Goal: Task Accomplishment & Management: Manage account settings

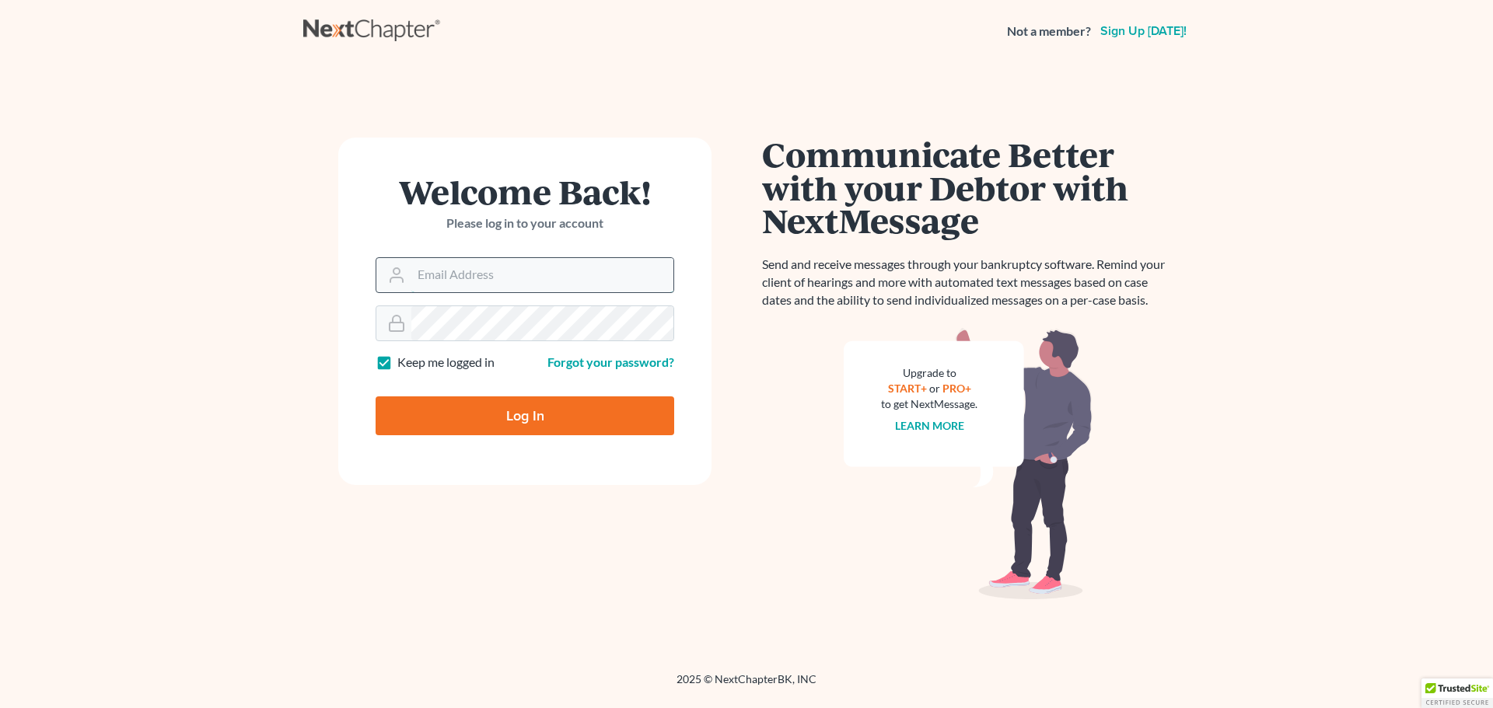
click at [452, 271] on input "Email Address" at bounding box center [542, 275] width 262 height 34
type input "[EMAIL_ADDRESS][DOMAIN_NAME]"
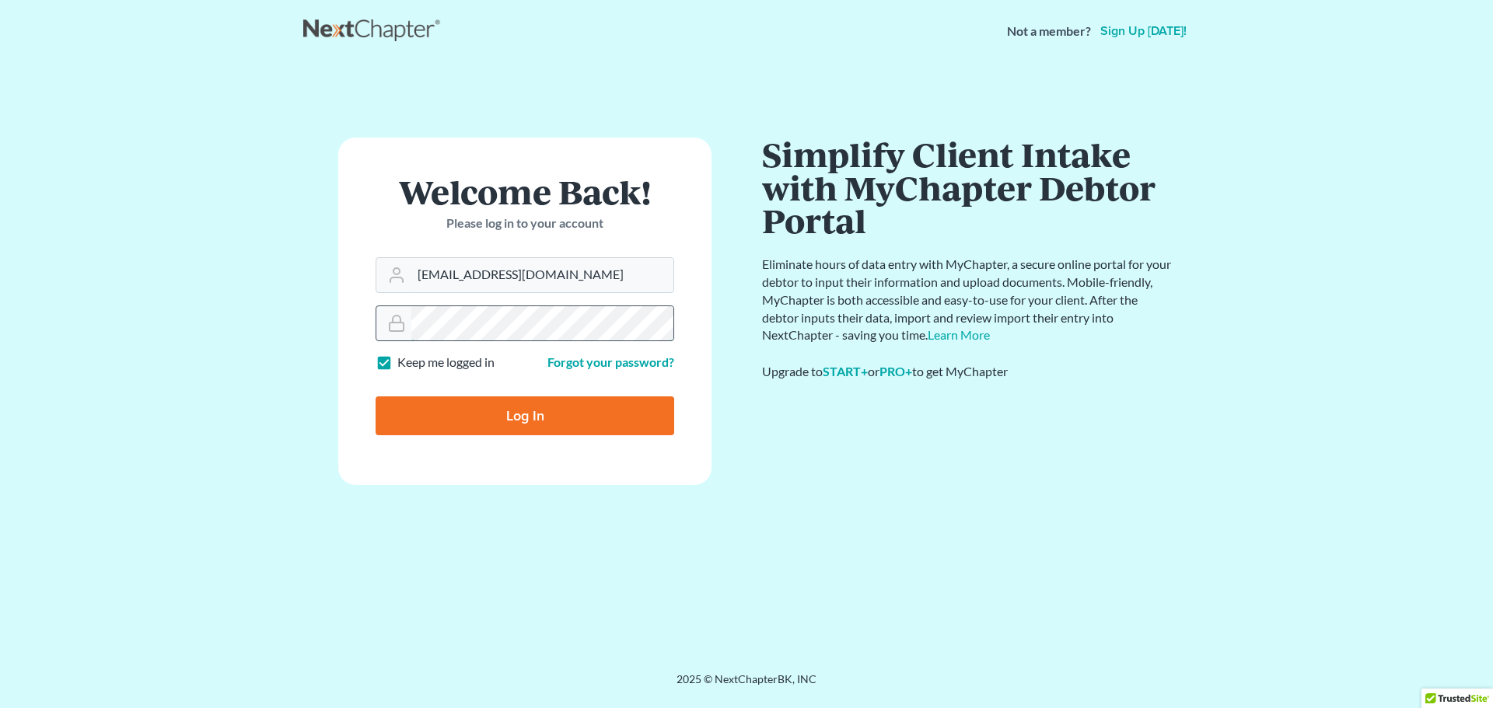
click at [375, 396] on input "Log In" at bounding box center [524, 415] width 299 height 39
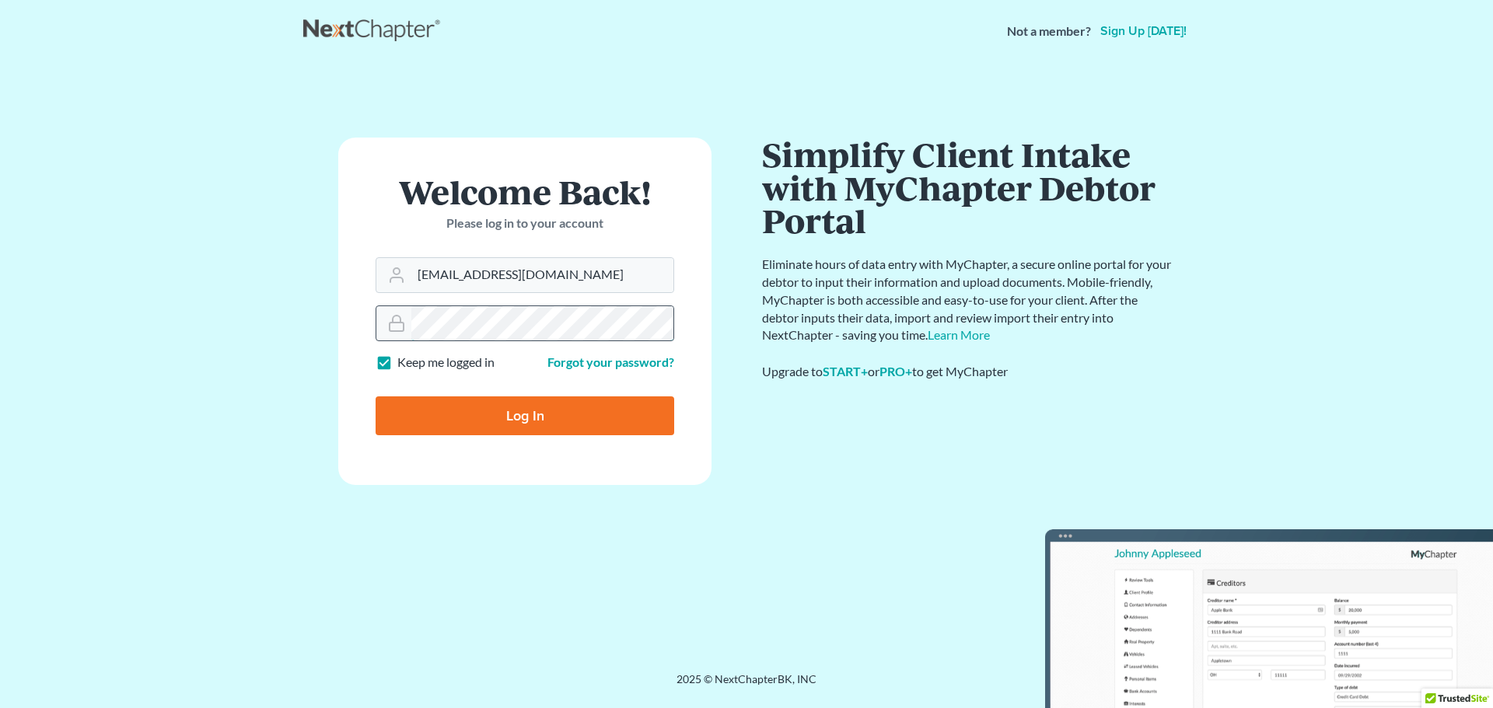
type input "Thinking..."
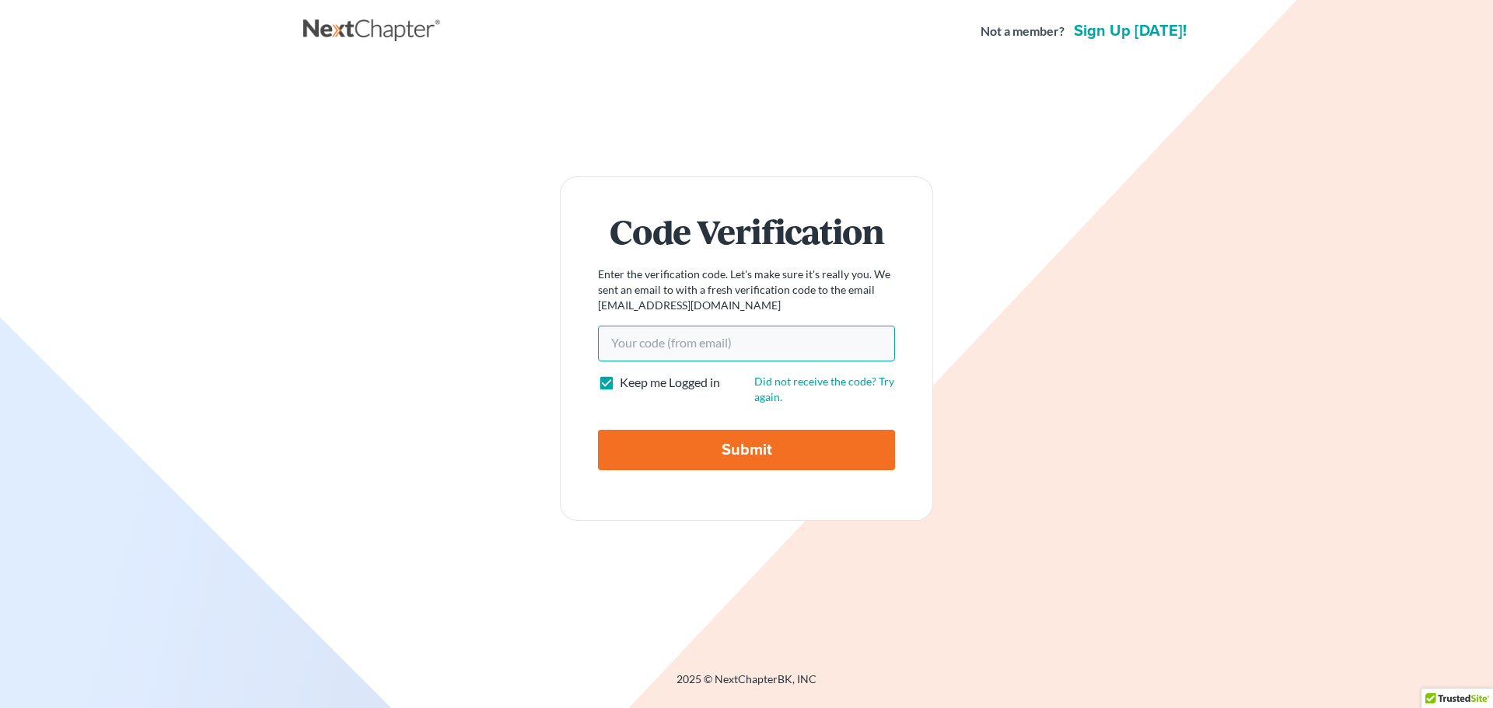
click at [693, 344] on input "Your code(from email)" at bounding box center [746, 344] width 297 height 36
paste input "3942a3"
type input "3942a3"
click at [702, 450] on input "Submit" at bounding box center [746, 450] width 297 height 40
type input "Thinking..."
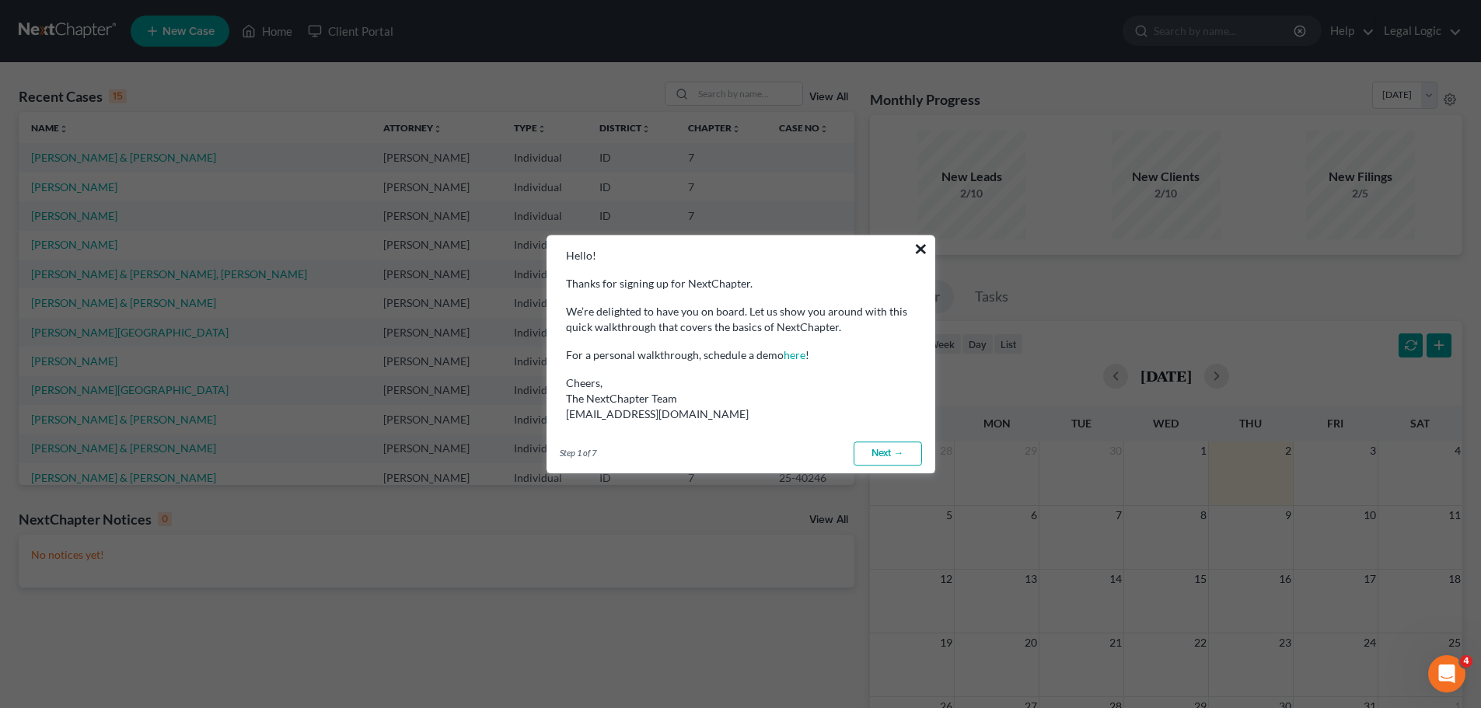
click at [923, 249] on button "×" at bounding box center [920, 248] width 15 height 25
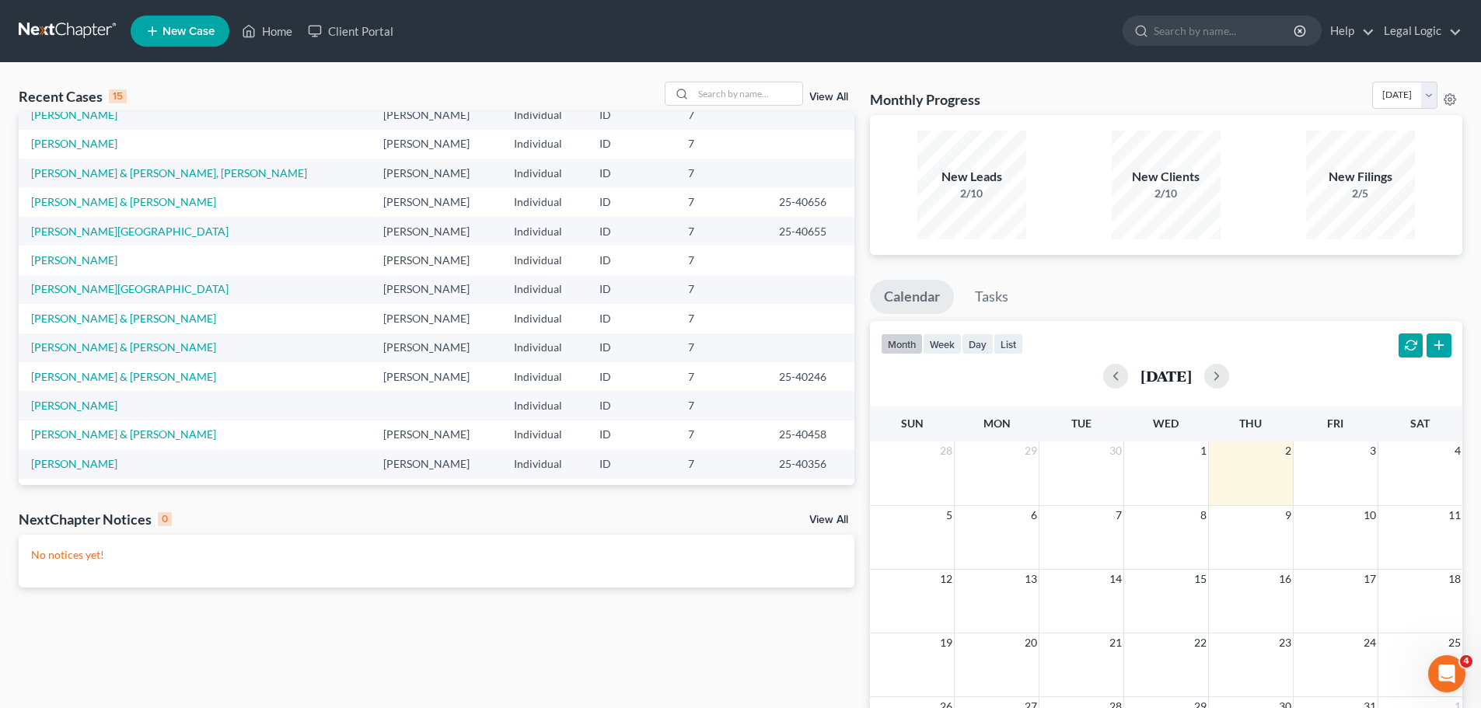
scroll to position [107, 0]
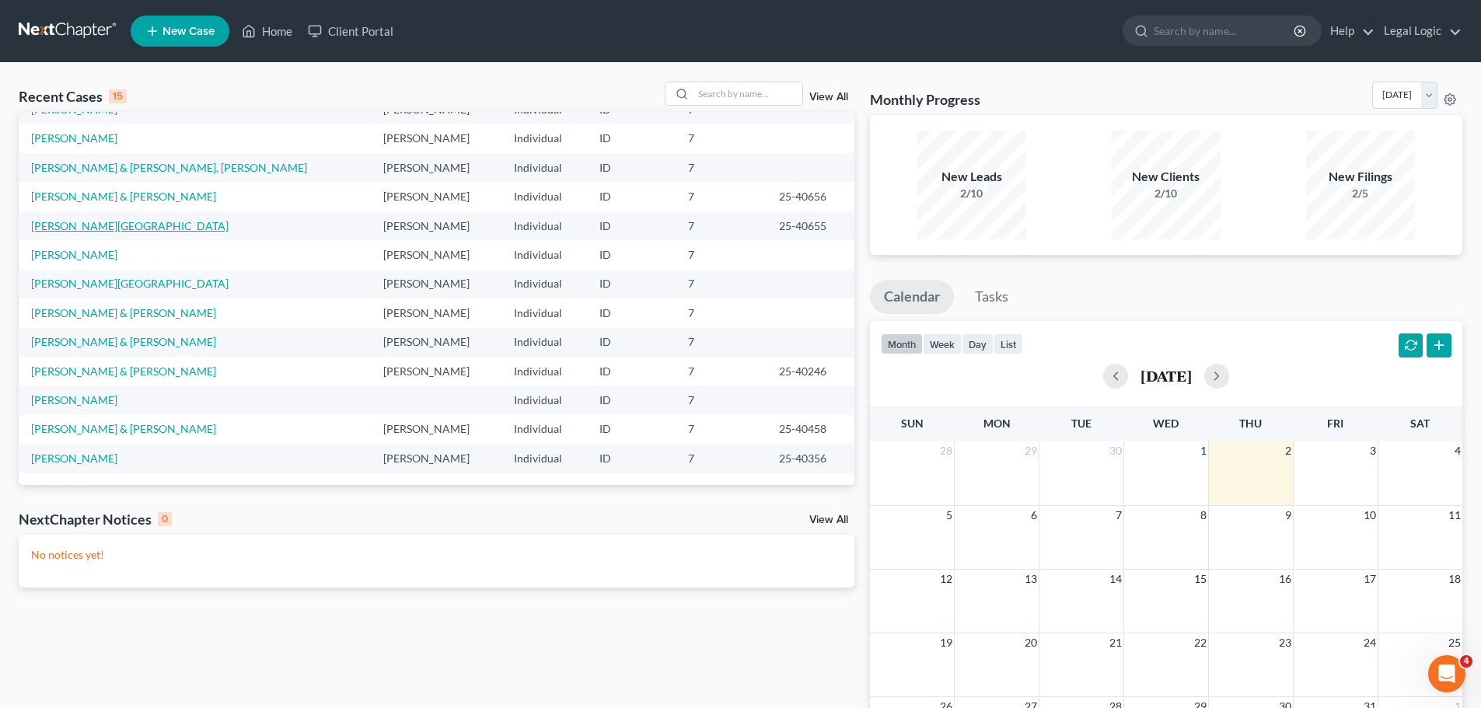
click at [77, 225] on link "Borjas, Victoria" at bounding box center [129, 225] width 197 height 13
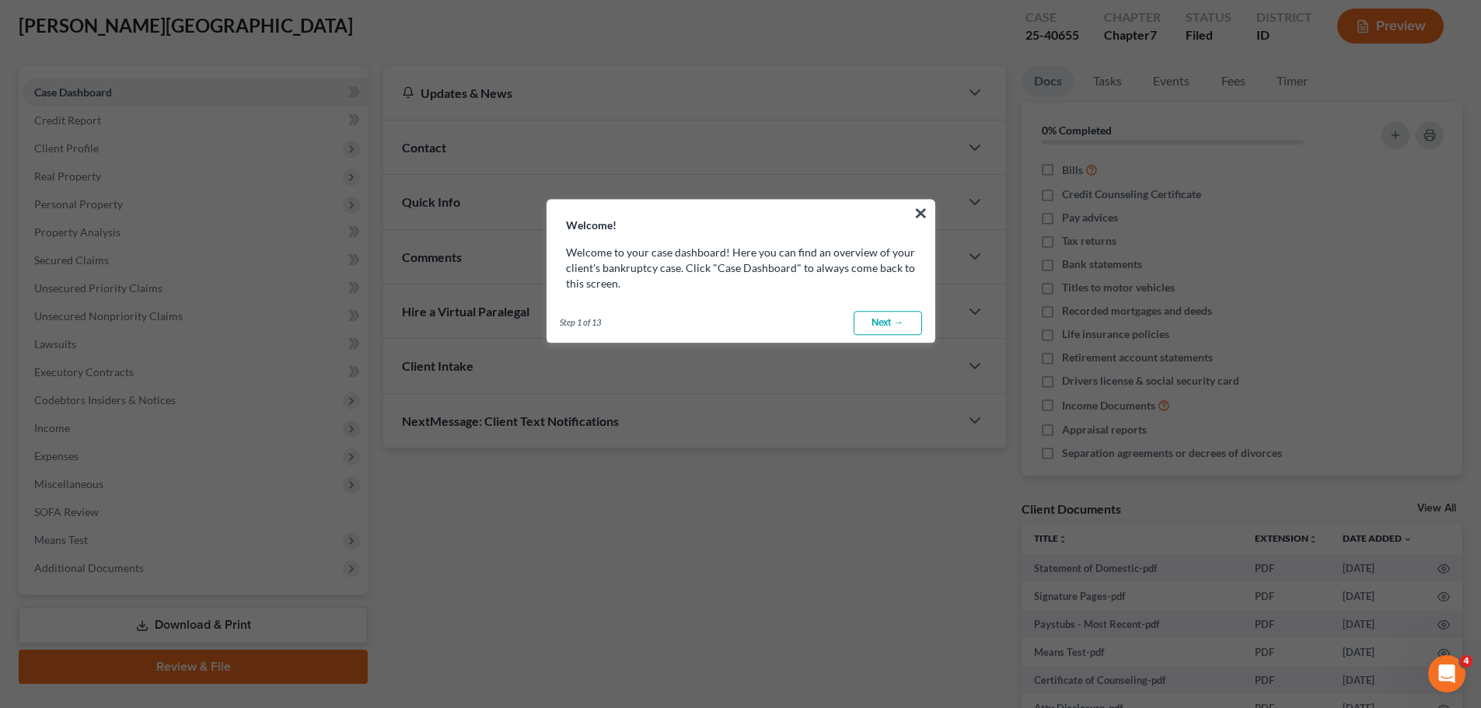
scroll to position [78, 0]
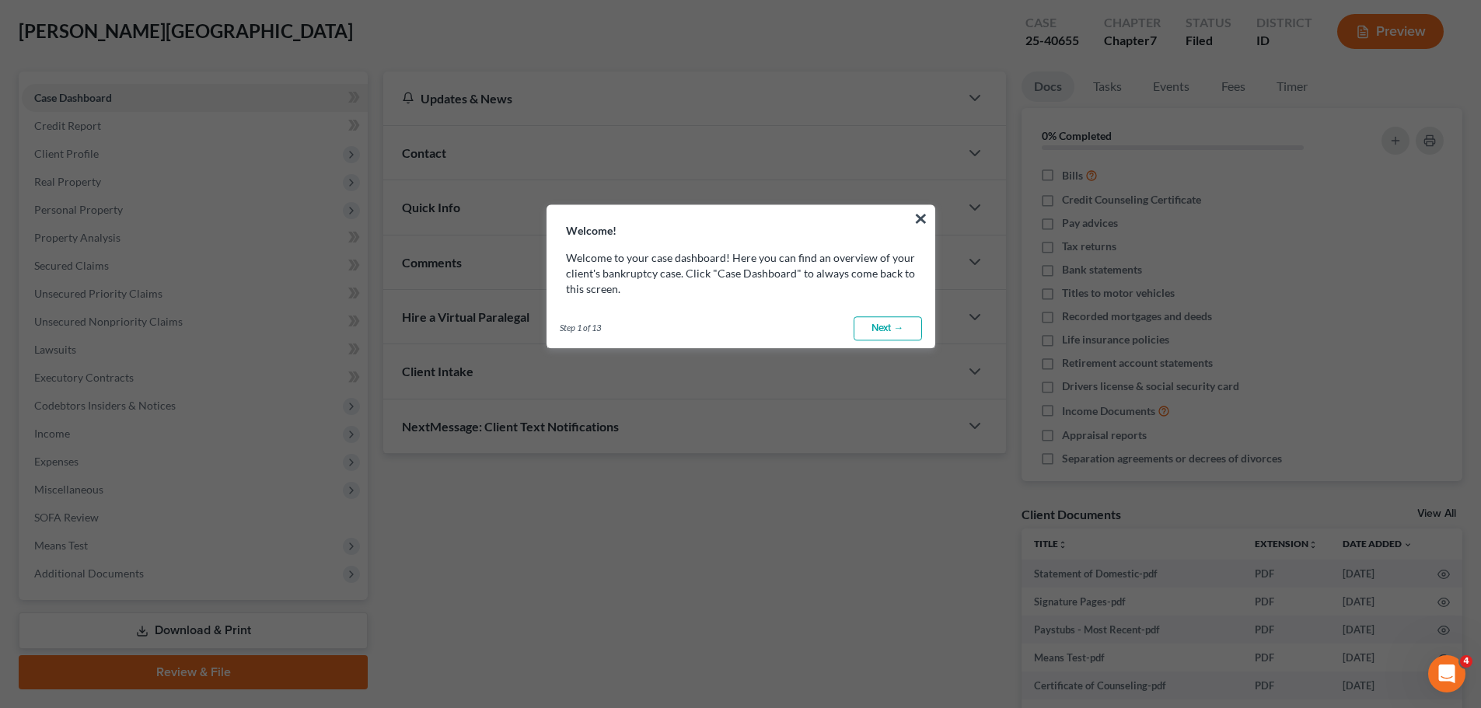
click at [894, 330] on link "Next →" at bounding box center [888, 328] width 68 height 25
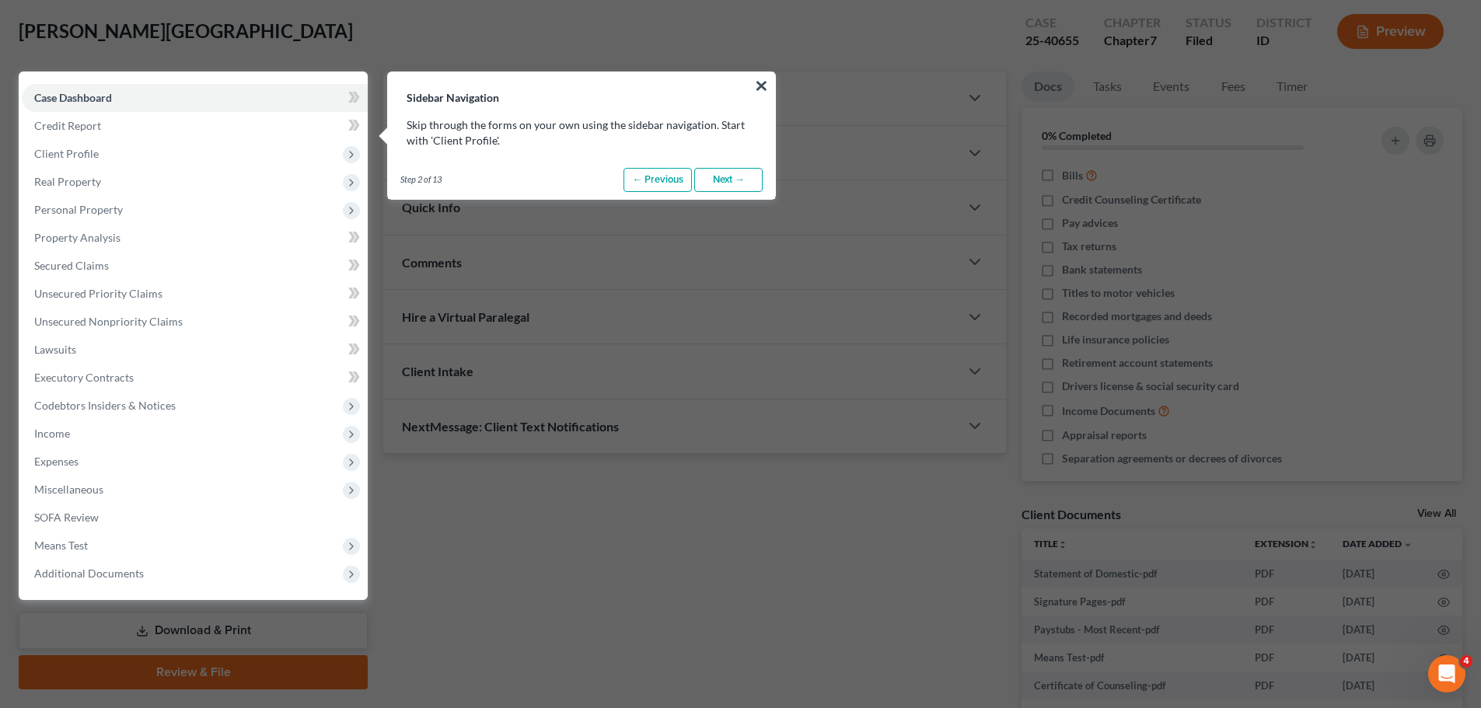
scroll to position [71, 0]
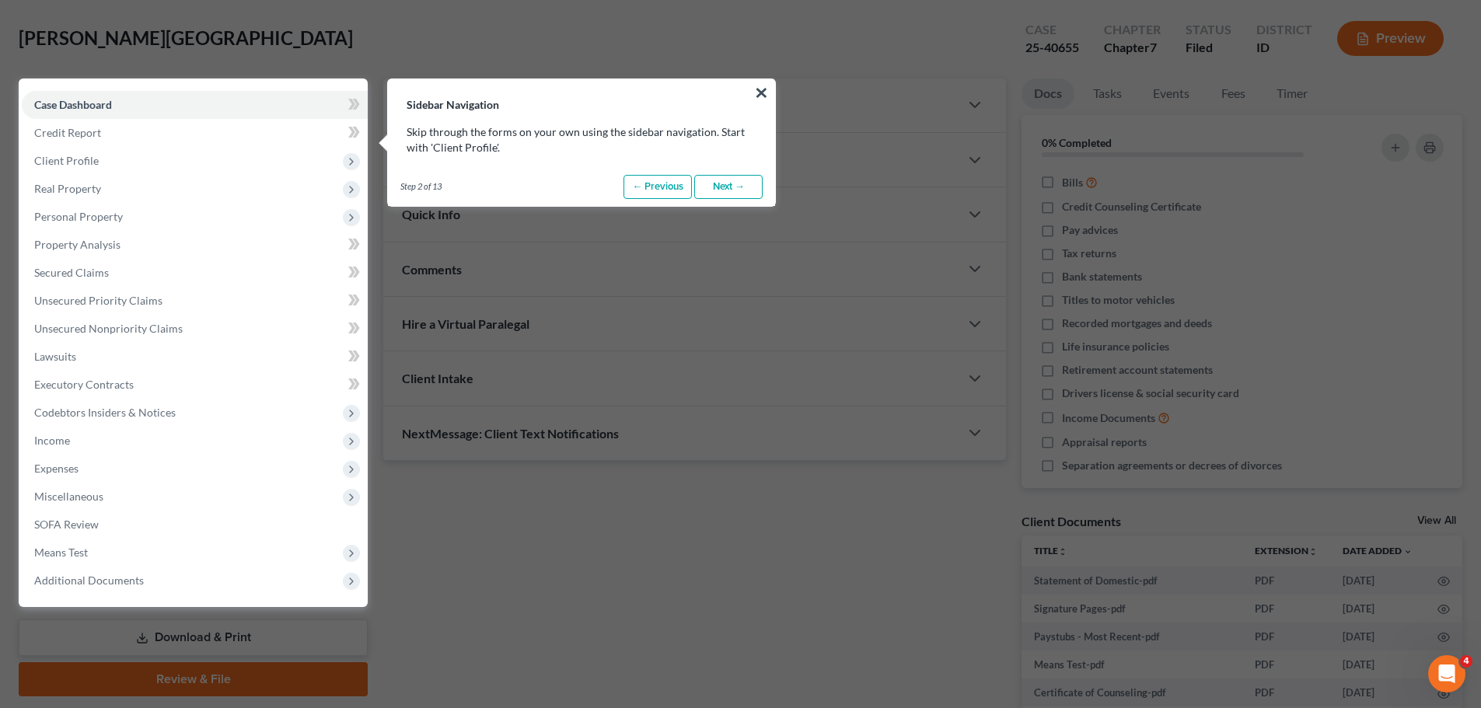
click at [735, 188] on link "Next →" at bounding box center [728, 187] width 68 height 25
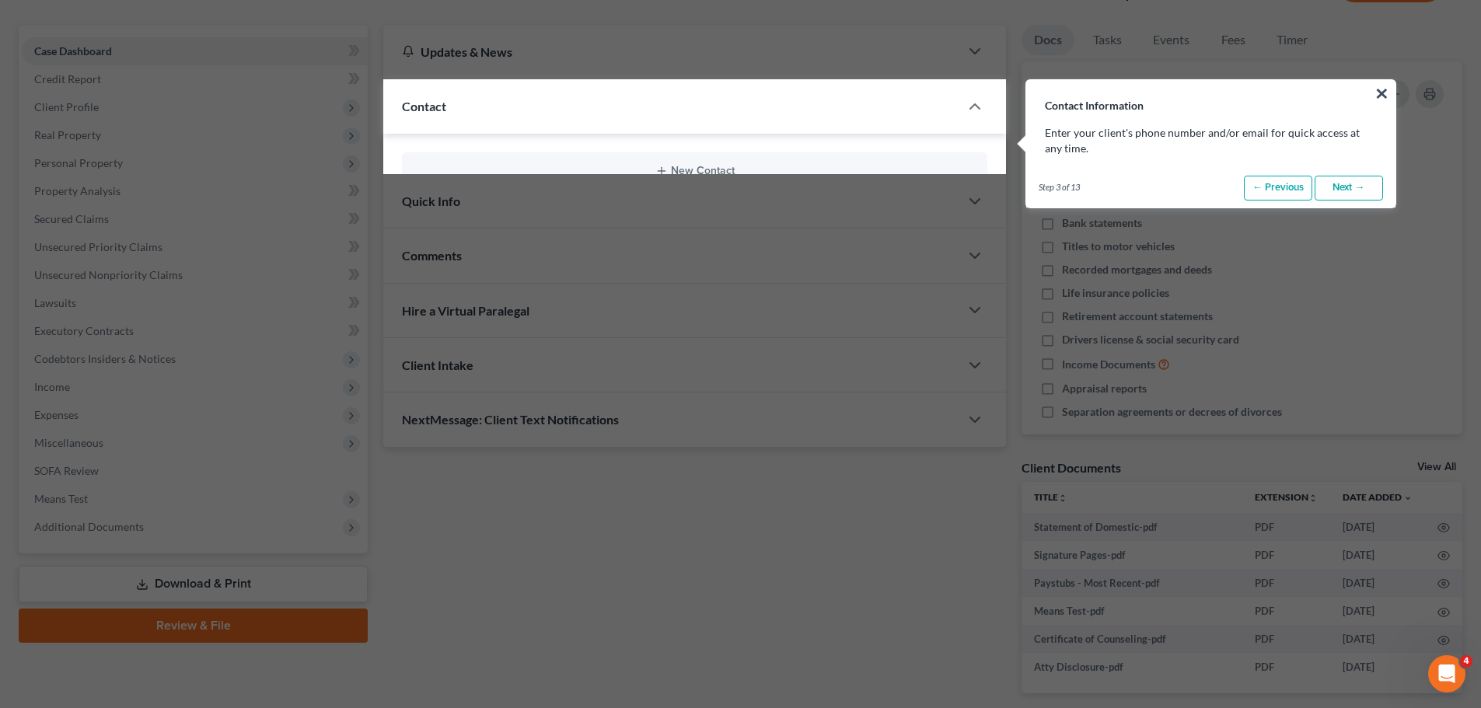
scroll to position [126, 0]
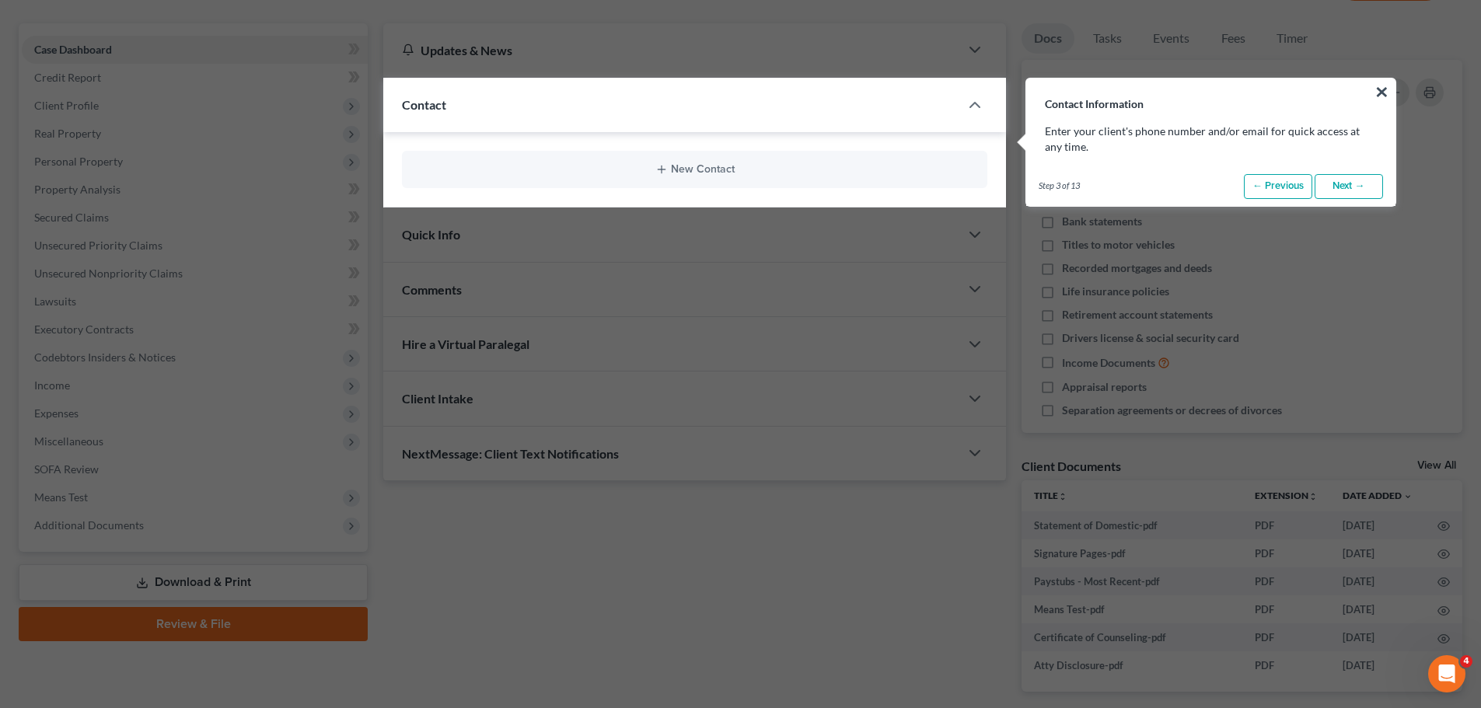
click at [1347, 183] on link "Next →" at bounding box center [1349, 186] width 68 height 25
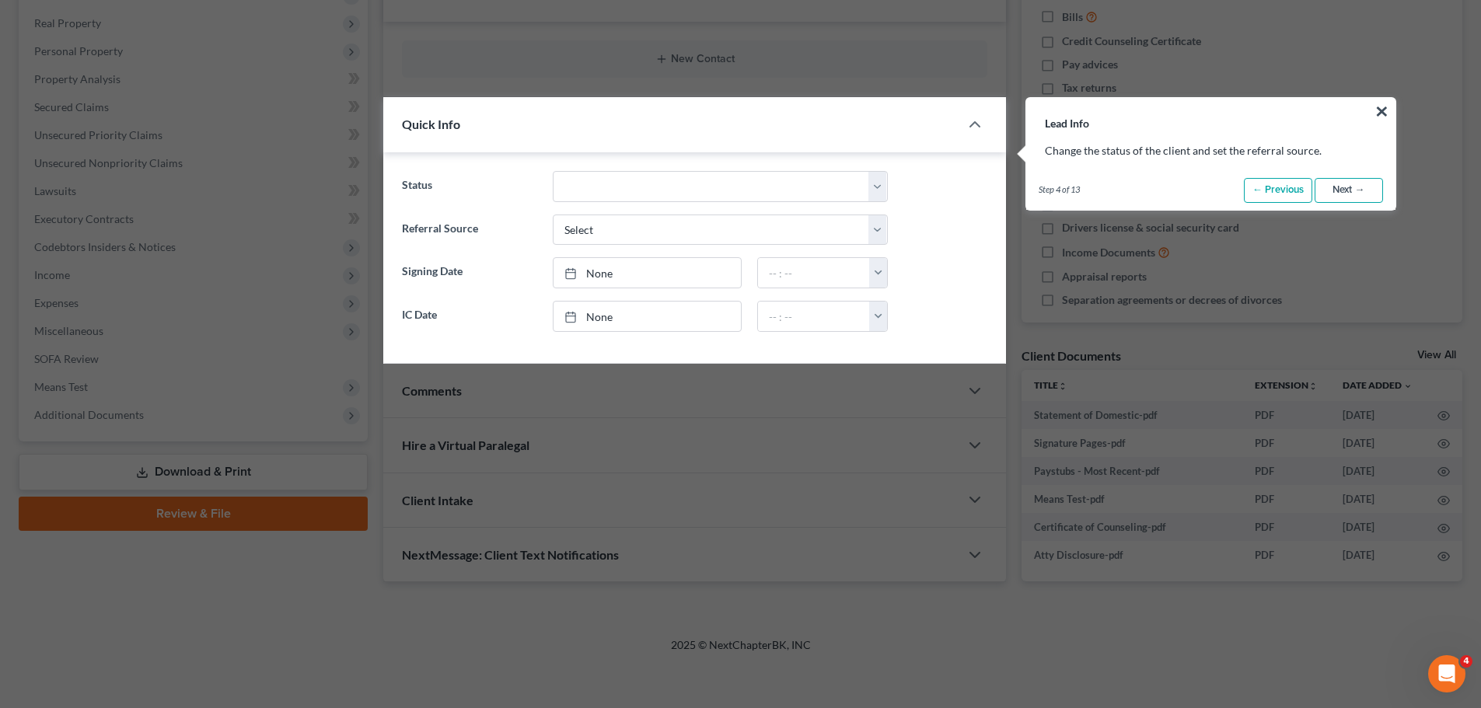
scroll to position [256, 0]
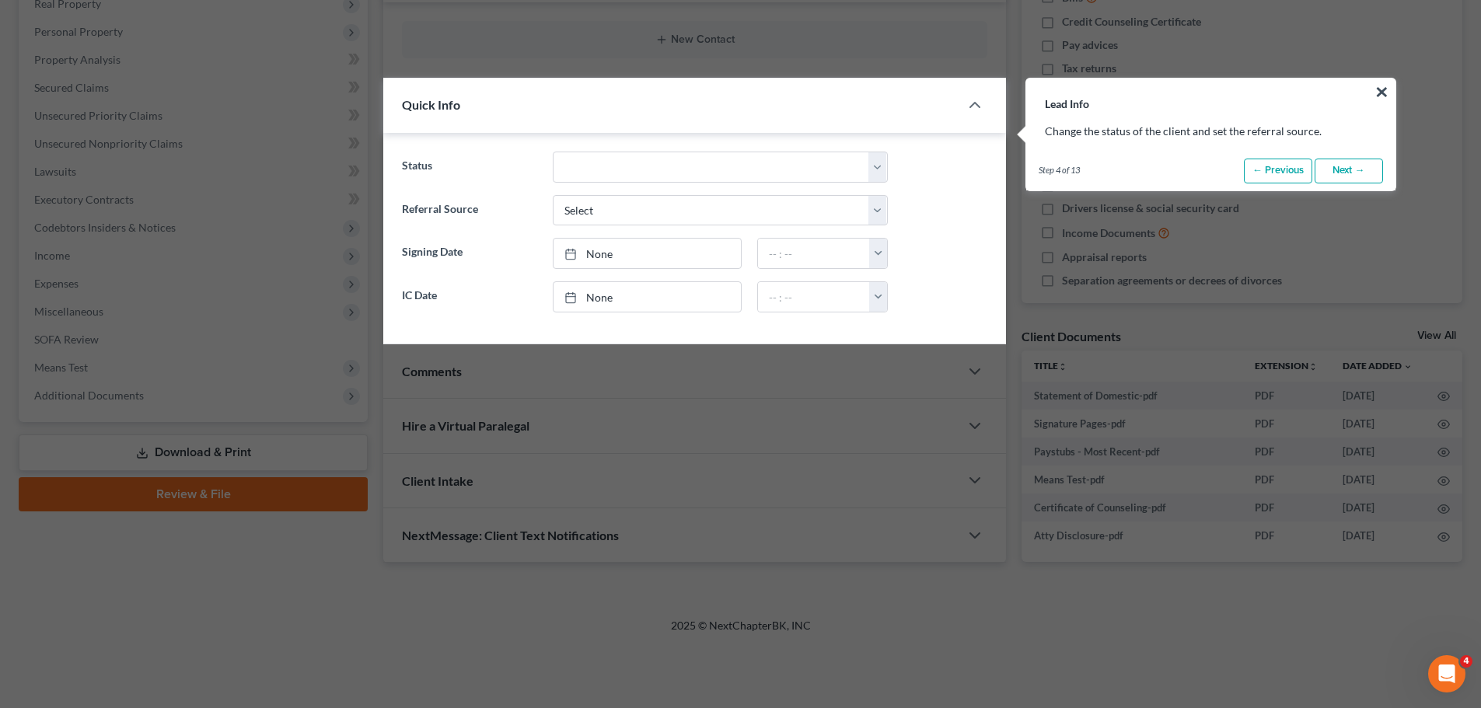
click at [1347, 176] on link "Next →" at bounding box center [1349, 171] width 68 height 25
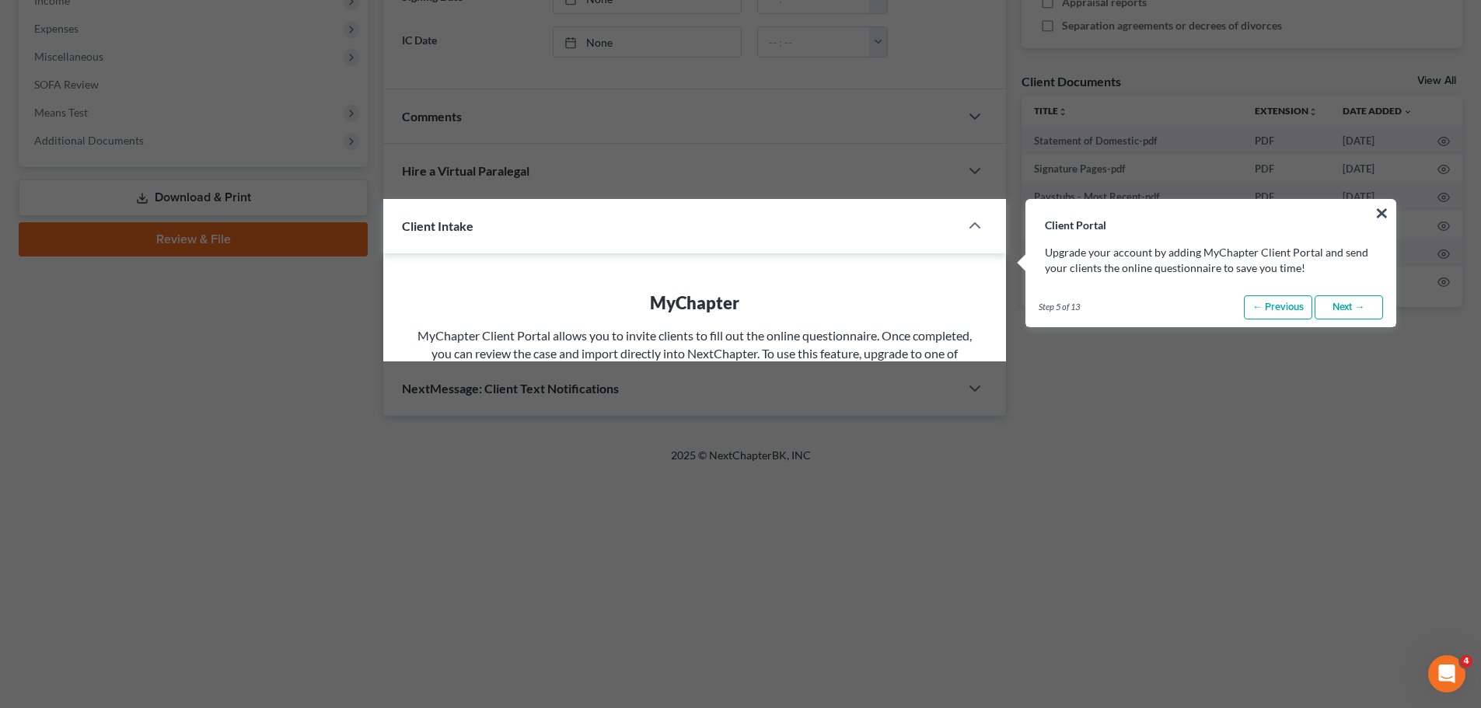
scroll to position [631, 0]
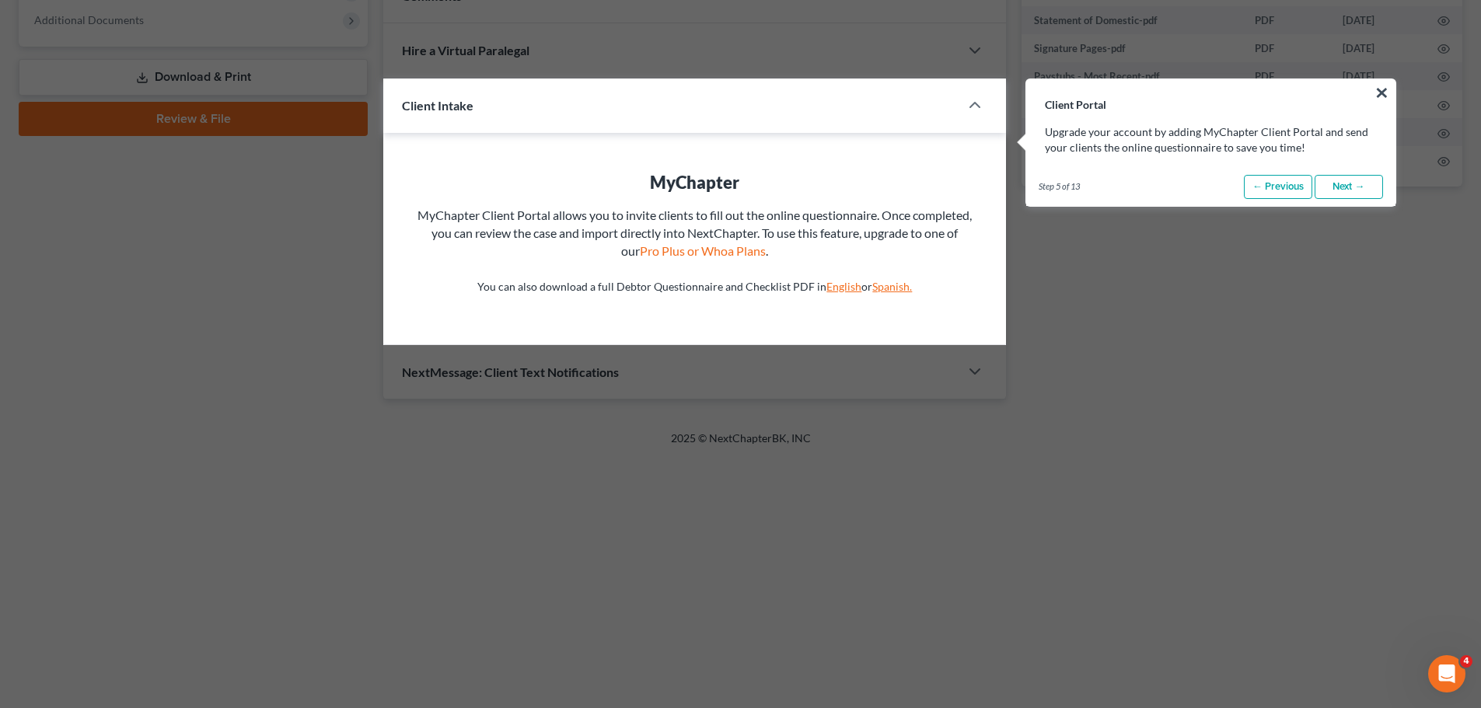
click at [1350, 189] on link "Next →" at bounding box center [1349, 187] width 68 height 25
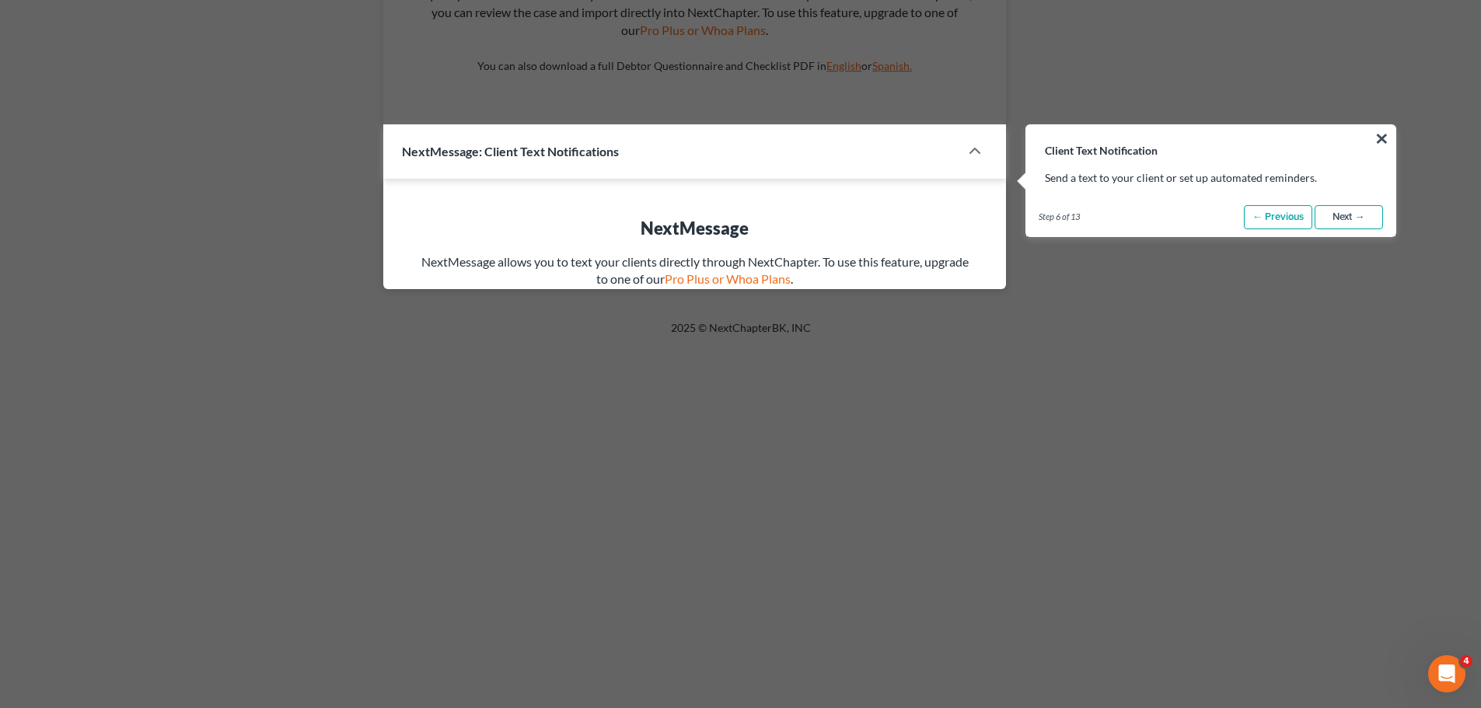
scroll to position [898, 0]
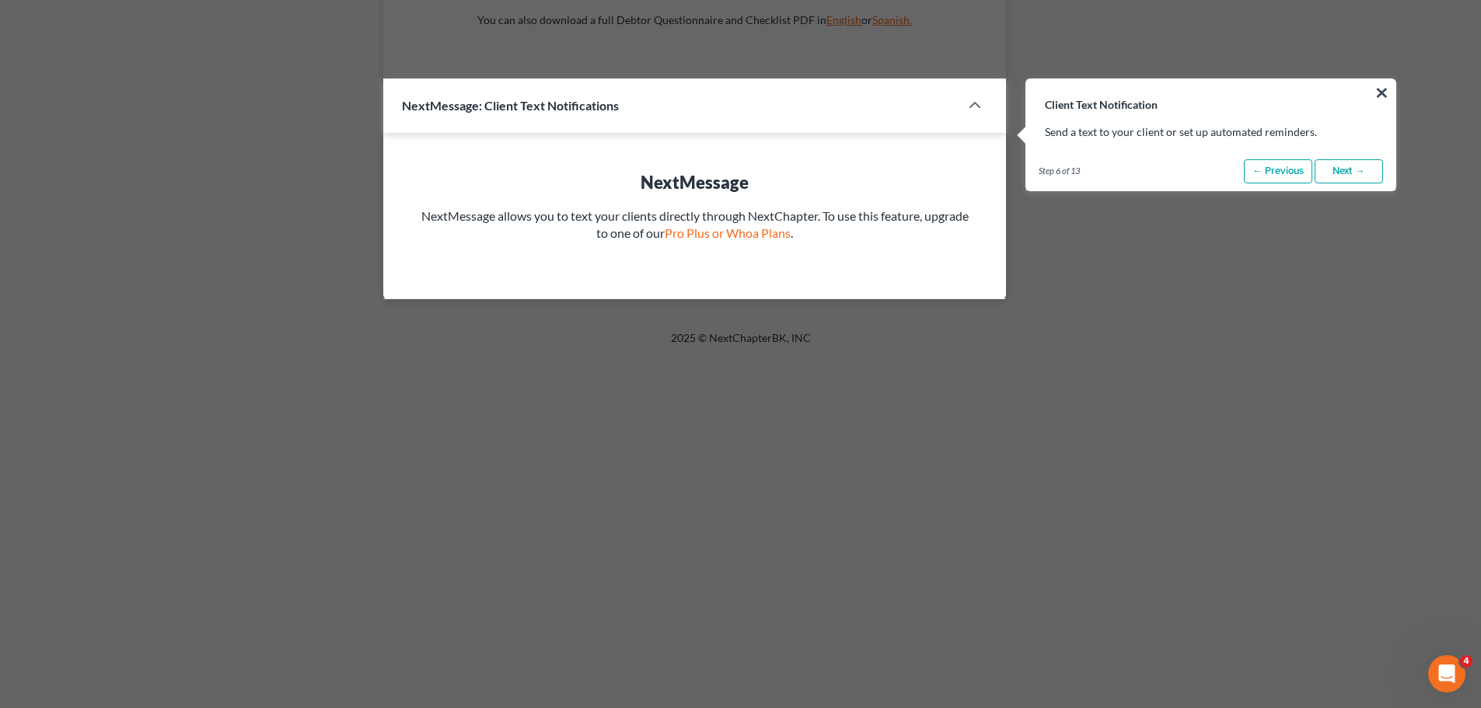
click at [1343, 171] on link "Next →" at bounding box center [1349, 171] width 68 height 25
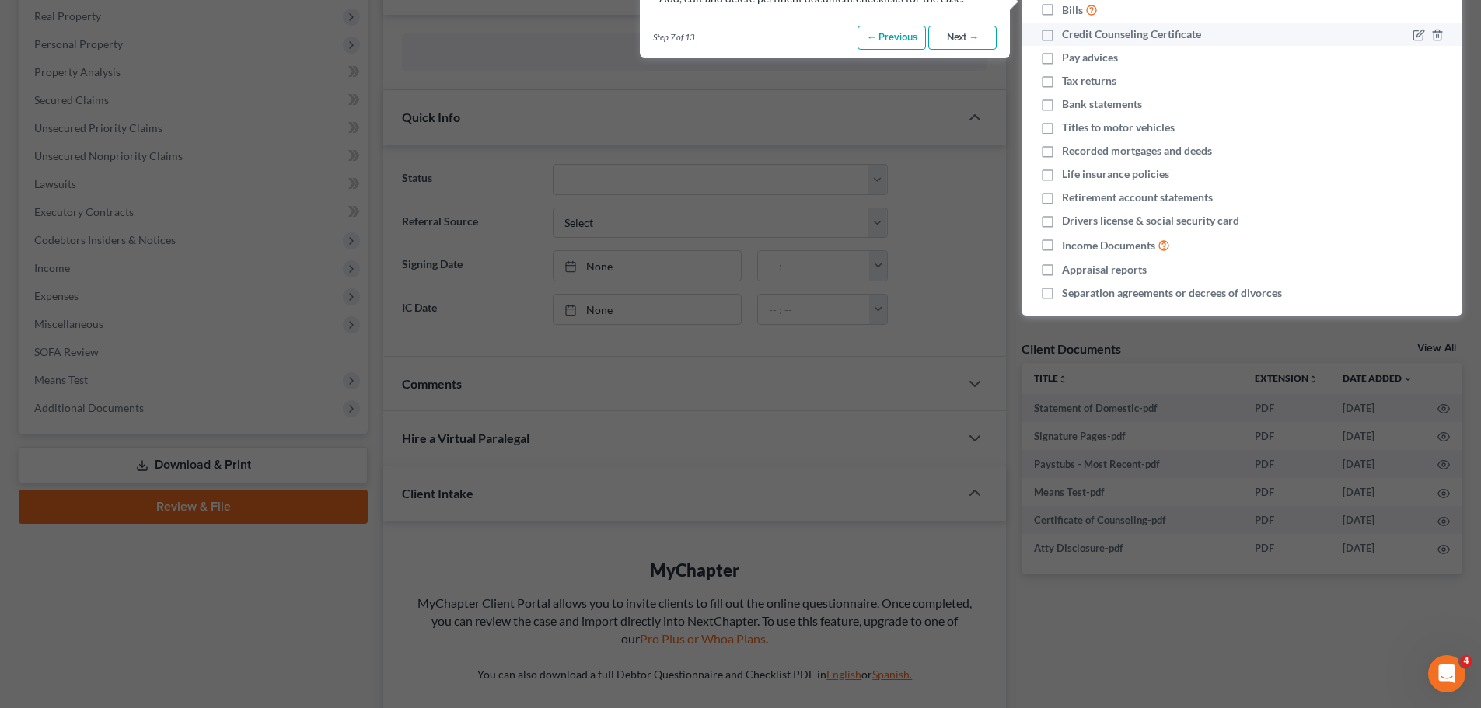
scroll to position [110, 0]
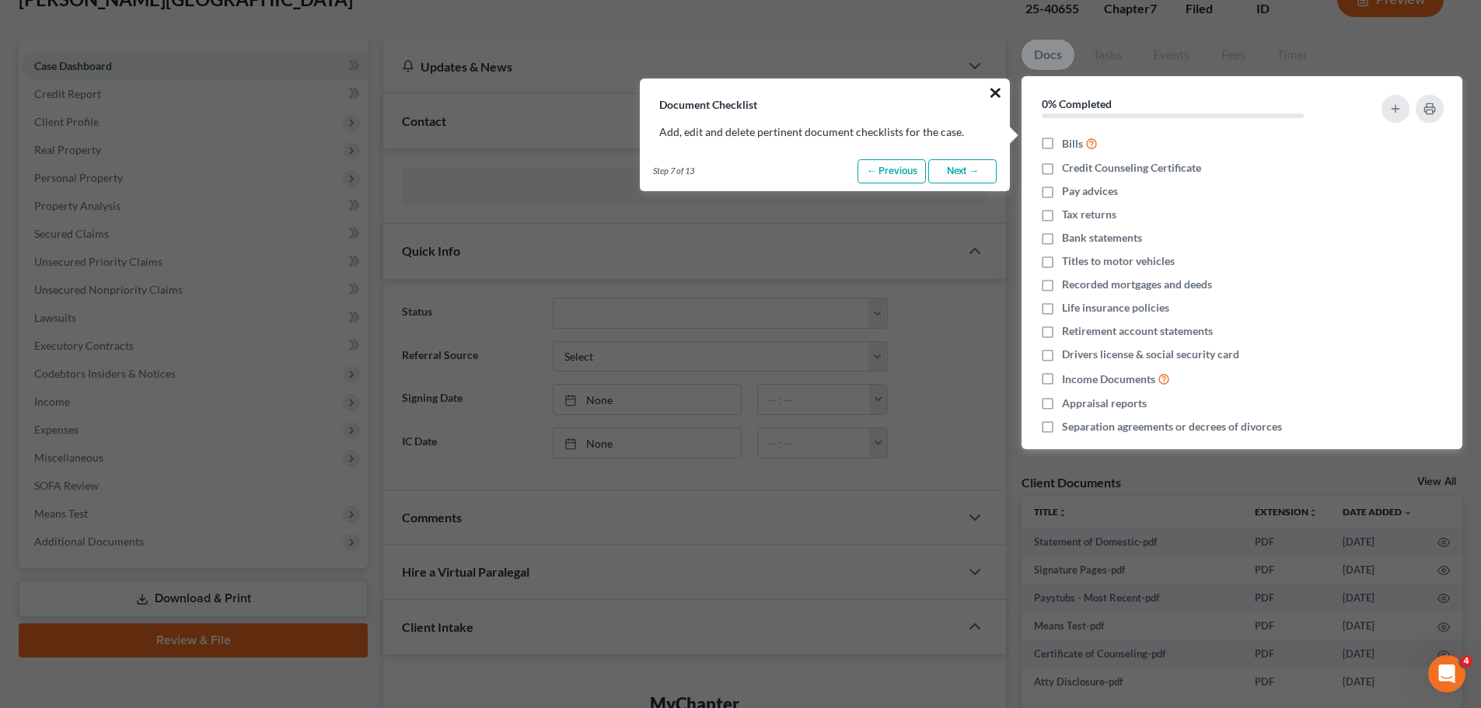
click at [994, 94] on button "×" at bounding box center [995, 92] width 15 height 25
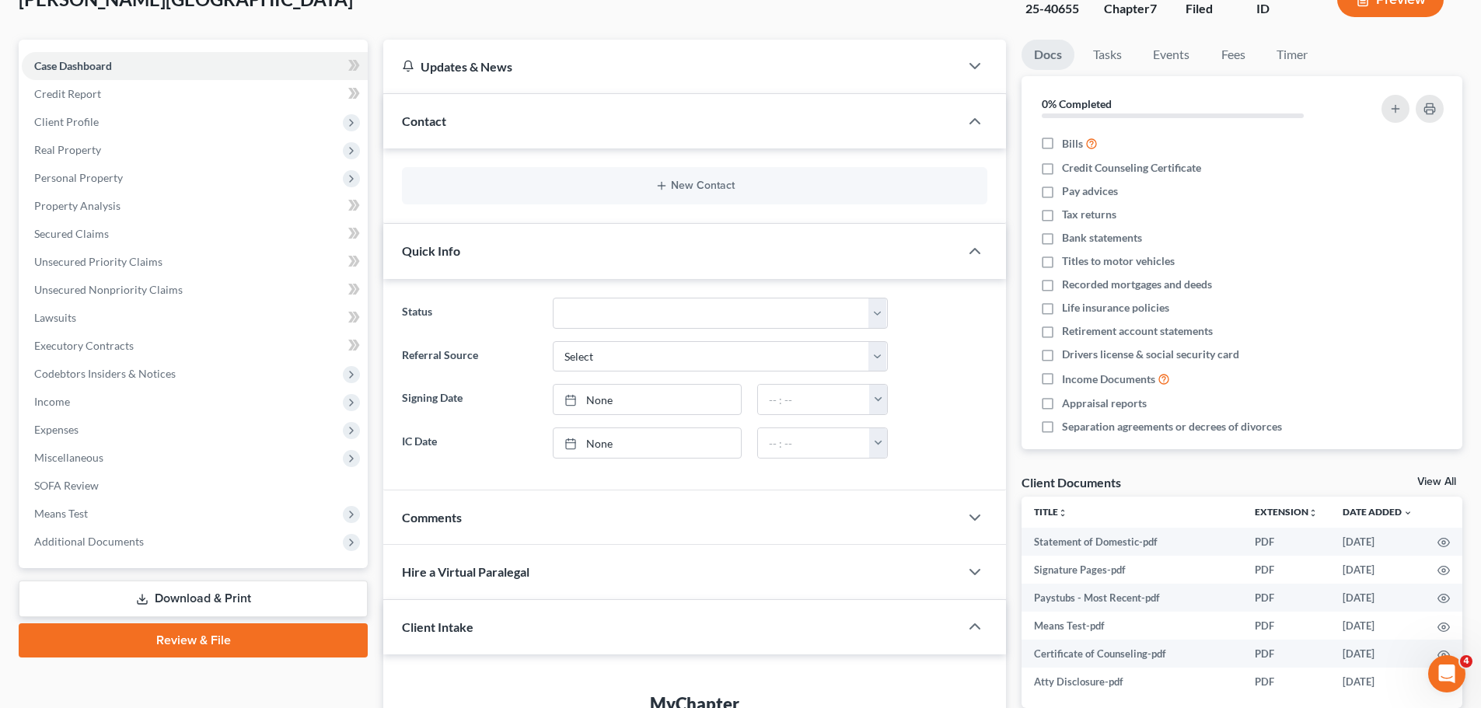
scroll to position [0, 0]
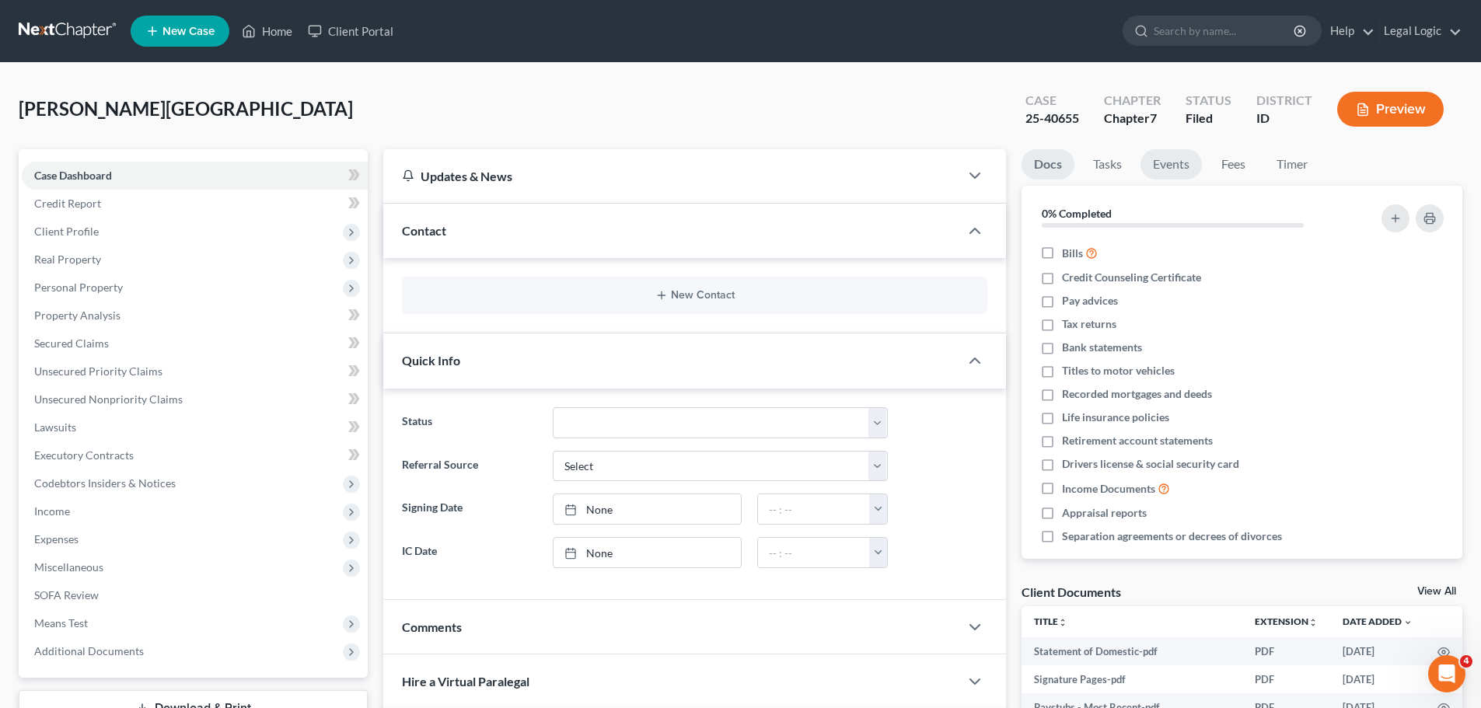
click at [1175, 169] on link "Events" at bounding box center [1170, 164] width 61 height 30
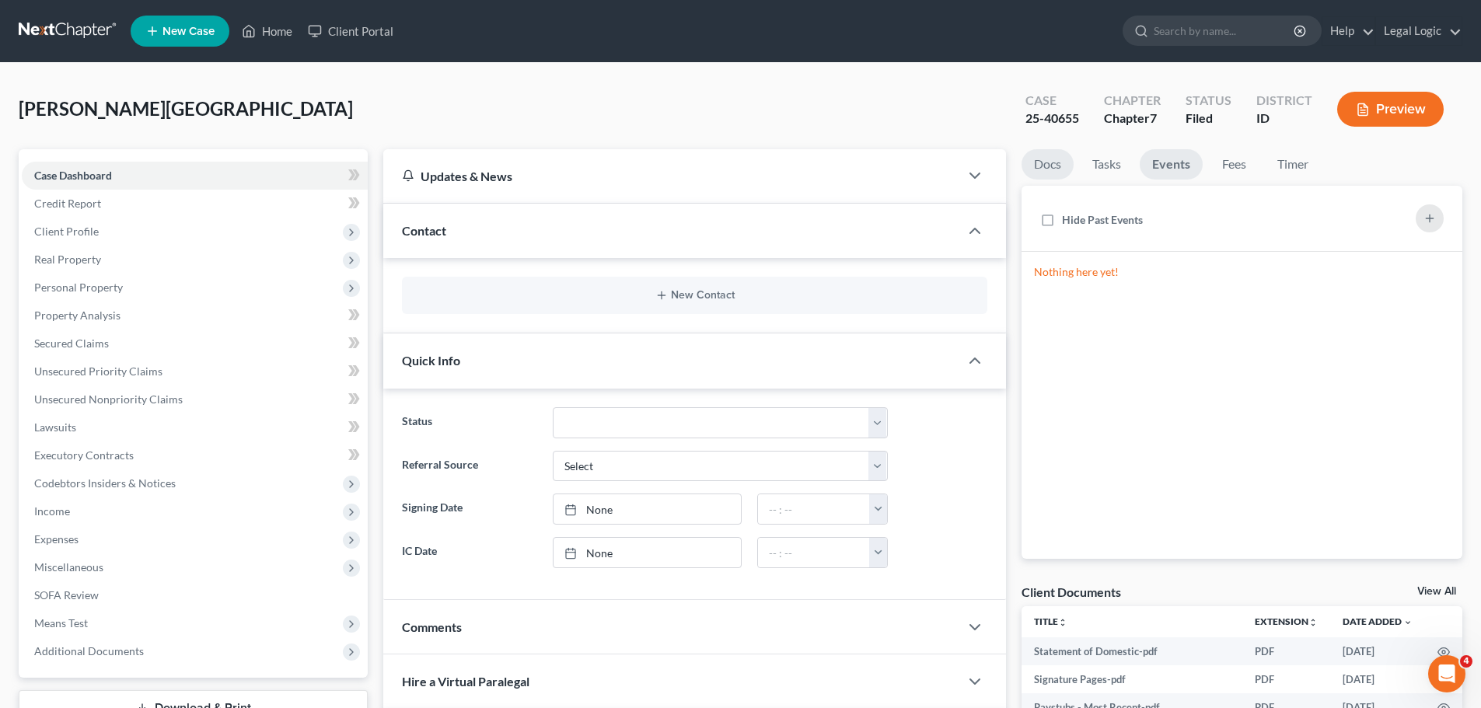
click at [1050, 167] on link "Docs" at bounding box center [1047, 164] width 52 height 30
